Goal: Find specific page/section: Find specific page/section

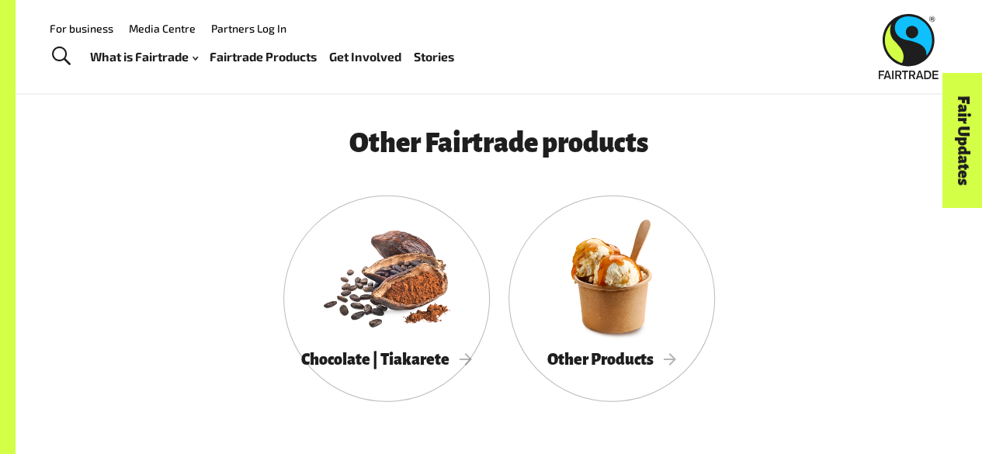
scroll to position [4760, 0]
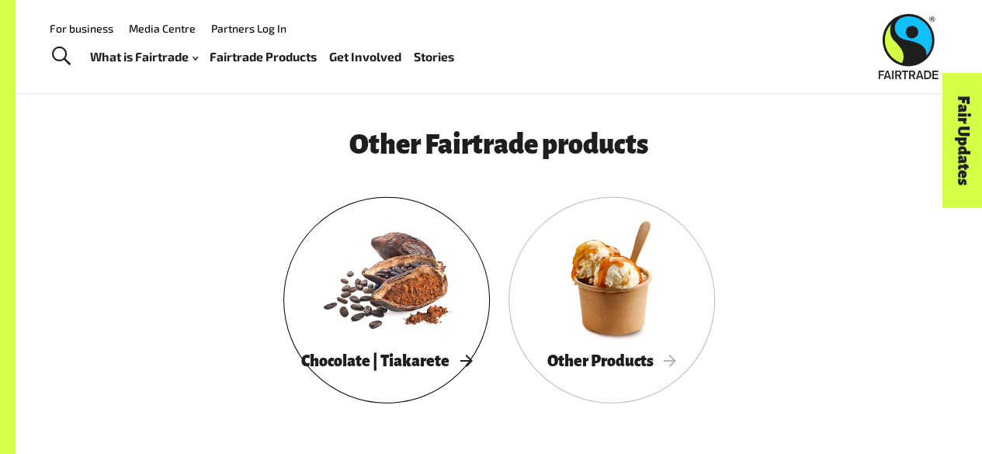
click at [406, 340] on div at bounding box center [386, 278] width 206 height 134
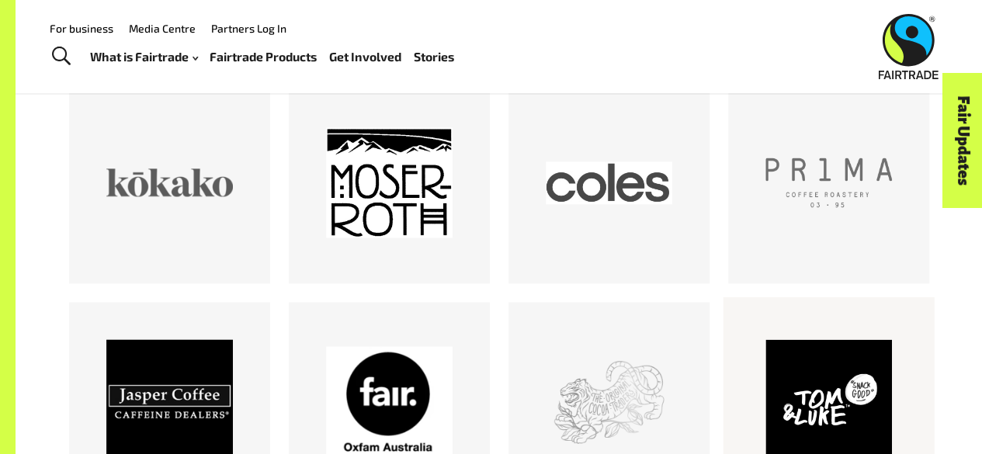
scroll to position [1057, 0]
